Goal: Information Seeking & Learning: Understand process/instructions

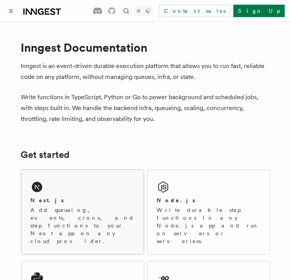
click at [64, 201] on div "Next.js" at bounding box center [82, 200] width 103 height 8
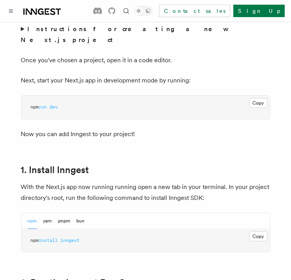
scroll to position [350, 0]
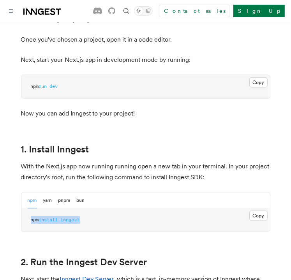
drag, startPoint x: 91, startPoint y: 202, endPoint x: 29, endPoint y: 216, distance: 63.4
click at [29, 216] on pre "npm install inngest" at bounding box center [145, 219] width 248 height 23
copy span "npm install inngest"
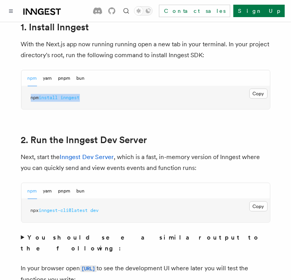
scroll to position [506, 0]
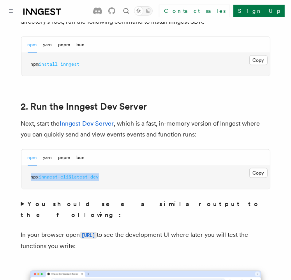
drag, startPoint x: 106, startPoint y: 167, endPoint x: 25, endPoint y: 174, distance: 81.2
click at [25, 174] on pre "npx inngest-cli@latest dev" at bounding box center [145, 177] width 248 height 23
copy span "npx inngest-cli@latest dev"
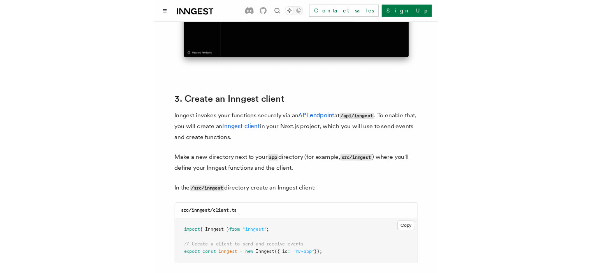
scroll to position [934, 0]
